Goal: Information Seeking & Learning: Understand process/instructions

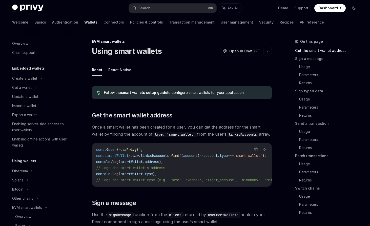
scroll to position [108, 0]
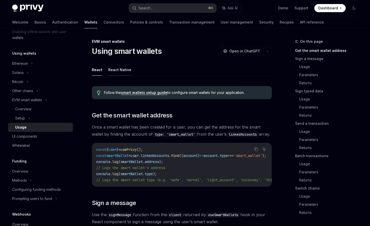
click at [122, 71] on button "React Native" at bounding box center [119, 70] width 23 height 12
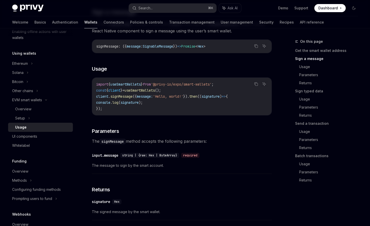
scroll to position [204, 0]
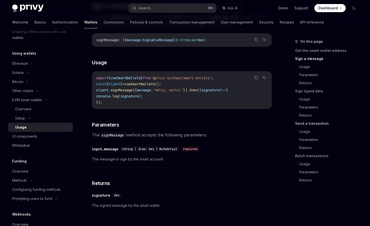
click at [311, 124] on link "Send a transaction" at bounding box center [328, 123] width 67 height 8
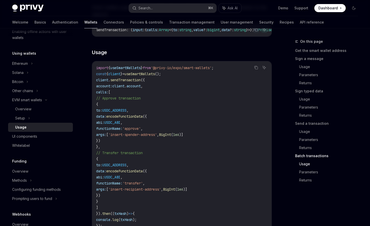
scroll to position [932, 0]
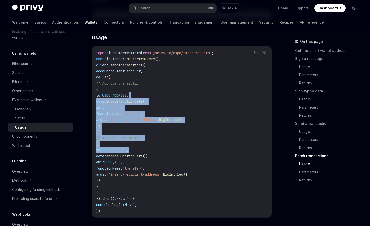
drag, startPoint x: 202, startPoint y: 92, endPoint x: 199, endPoint y: 150, distance: 58.5
click at [199, 150] on code "import { useSmartWallets } from '@privy-io/expo/smart-wallets' ; const { client…" at bounding box center [181, 132] width 171 height 164
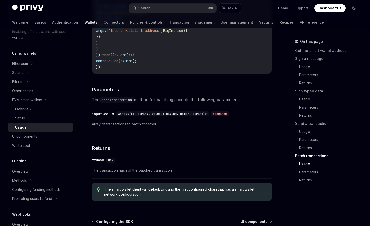
scroll to position [1119, 0]
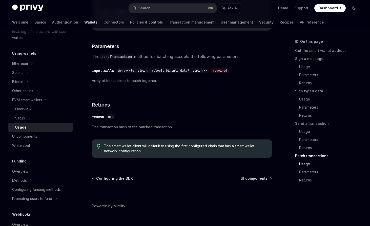
drag, startPoint x: 199, startPoint y: 150, endPoint x: 198, endPoint y: 147, distance: 3.6
click at [198, 147] on span "The smart wallet client will default to using the first configured chain that h…" at bounding box center [185, 148] width 163 height 10
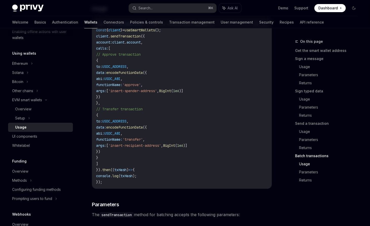
scroll to position [946, 0]
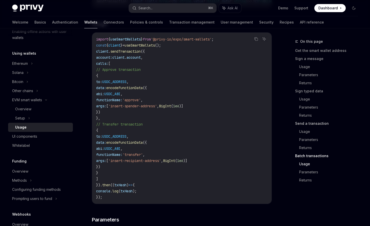
click at [303, 123] on link "Send a transaction" at bounding box center [328, 123] width 67 height 8
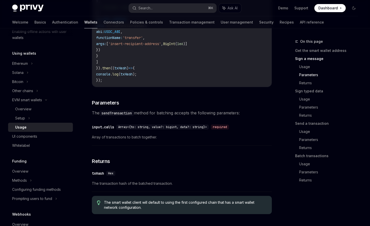
scroll to position [0, 0]
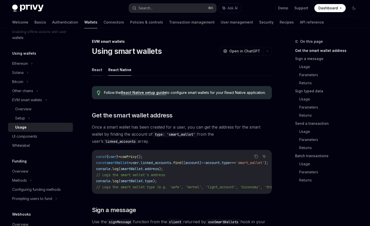
click at [100, 69] on button "React" at bounding box center [97, 70] width 10 height 12
type textarea "*"
